Goal: Task Accomplishment & Management: Complete application form

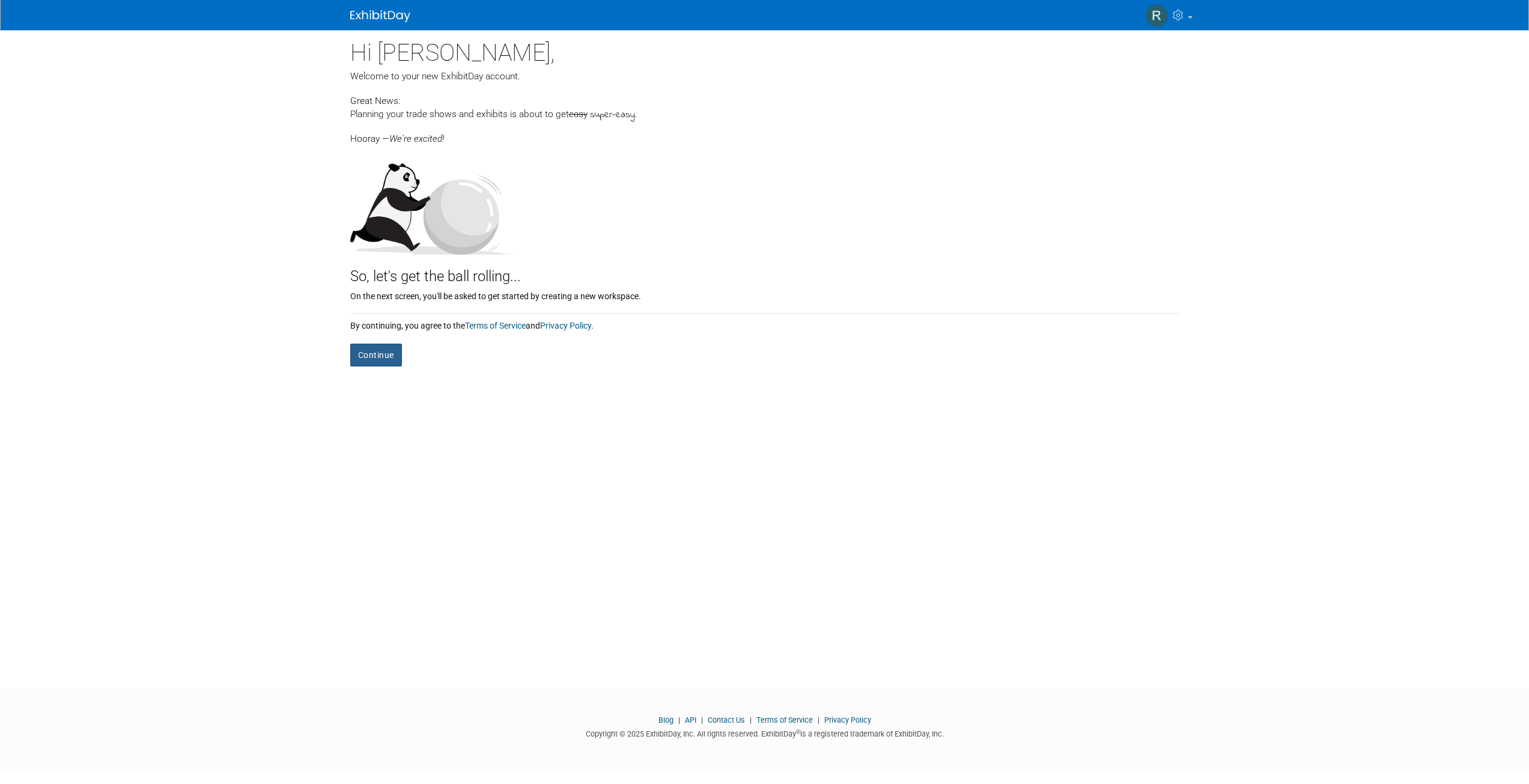
click at [387, 352] on button "Continue" at bounding box center [376, 355] width 52 height 23
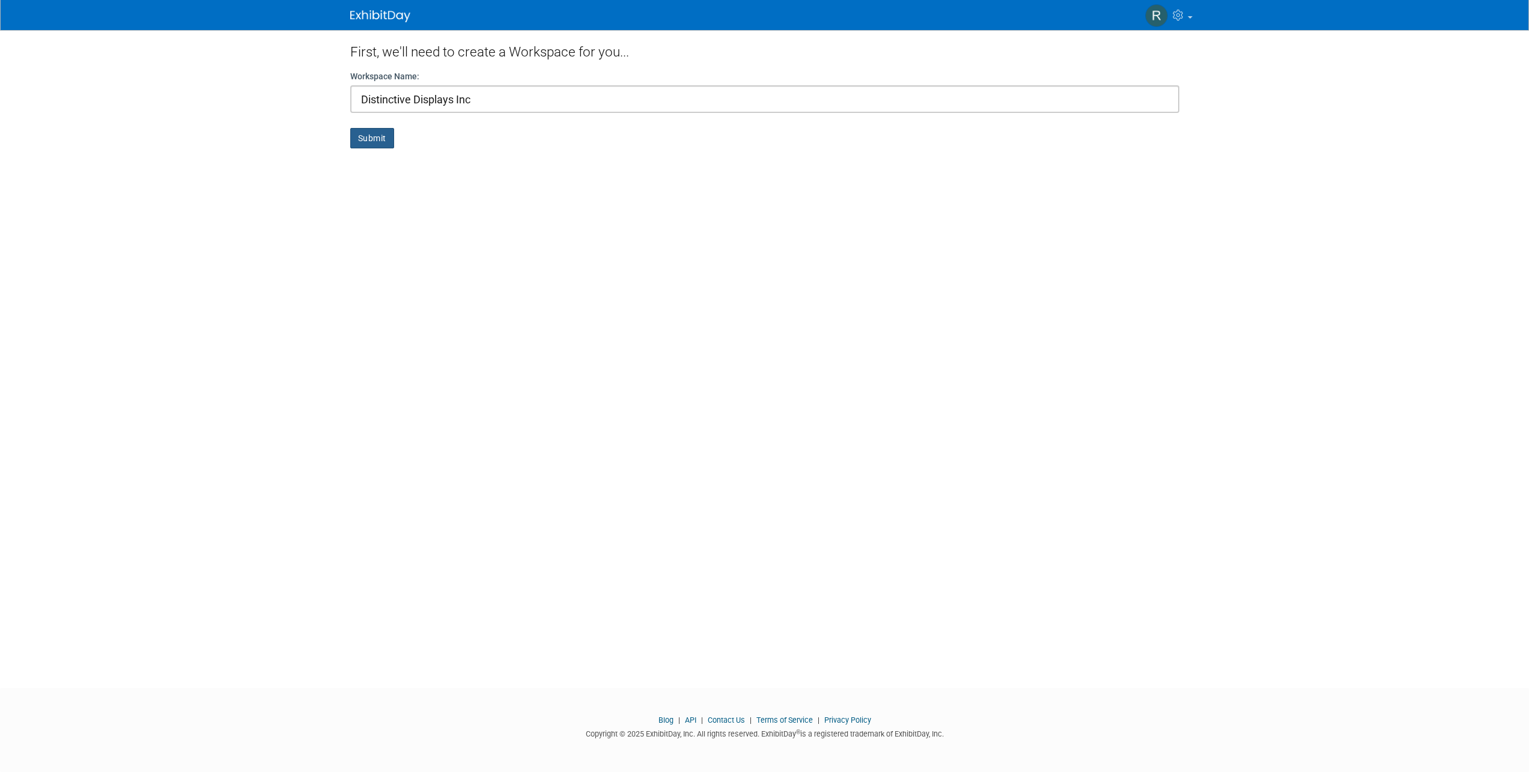
type input "Distinctive Displays Inc"
click at [366, 137] on button "Submit" at bounding box center [372, 138] width 44 height 21
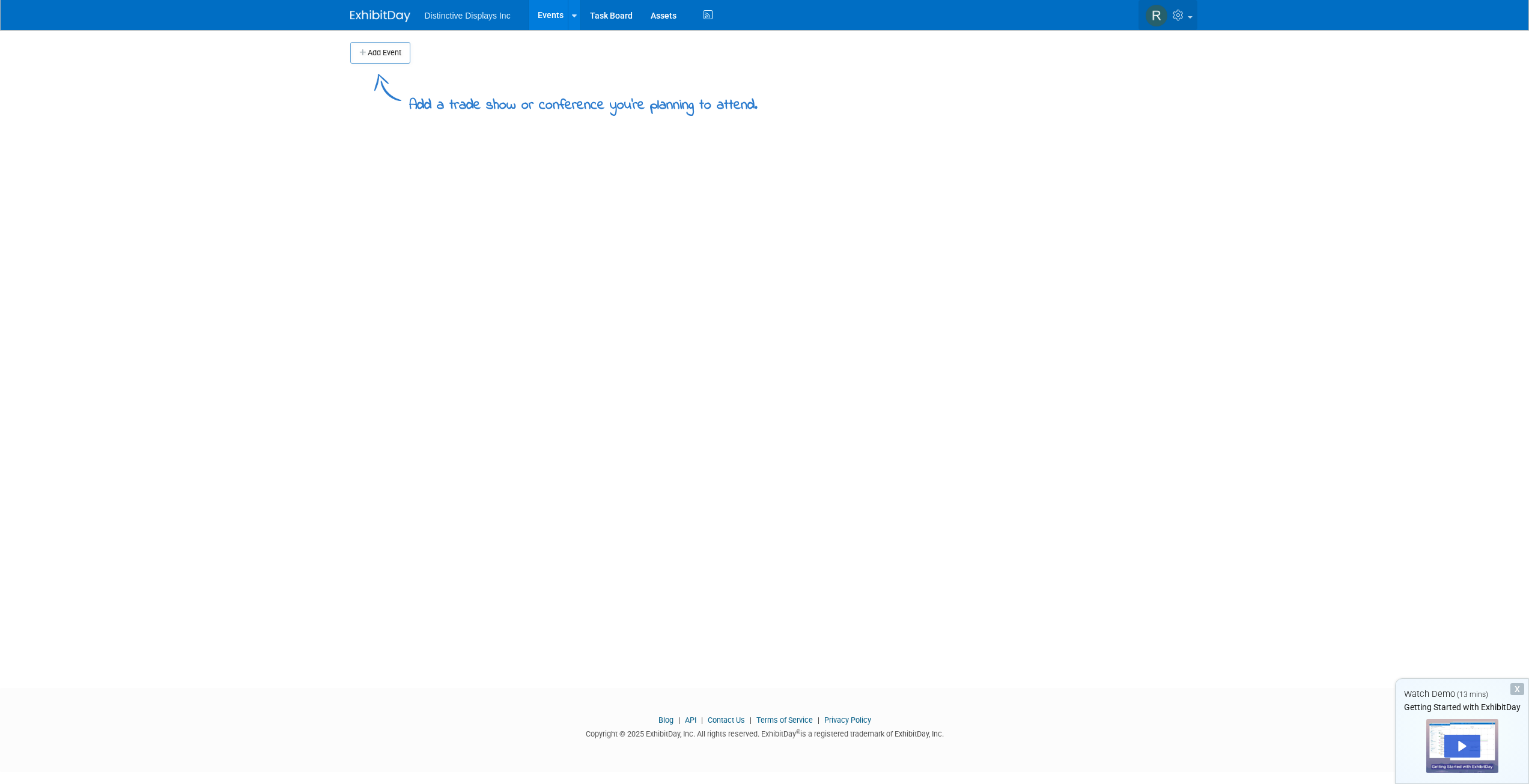
click at [1186, 15] on icon at bounding box center [1180, 15] width 14 height 11
